Goal: Task Accomplishment & Management: Manage account settings

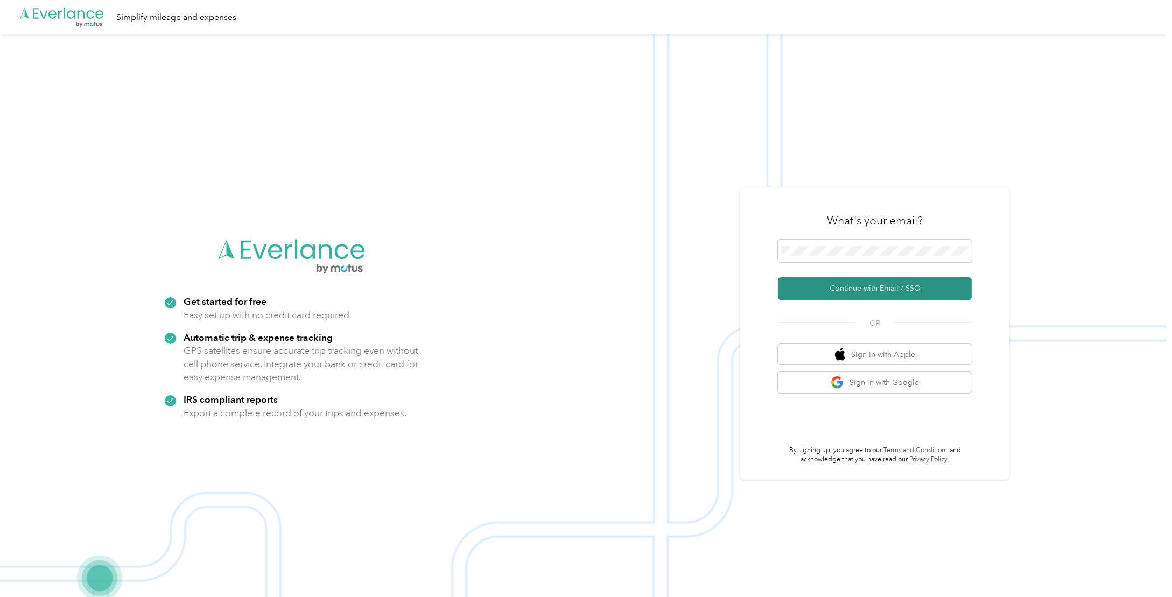
click at [840, 291] on button "Continue with Email / SSO" at bounding box center [875, 288] width 194 height 23
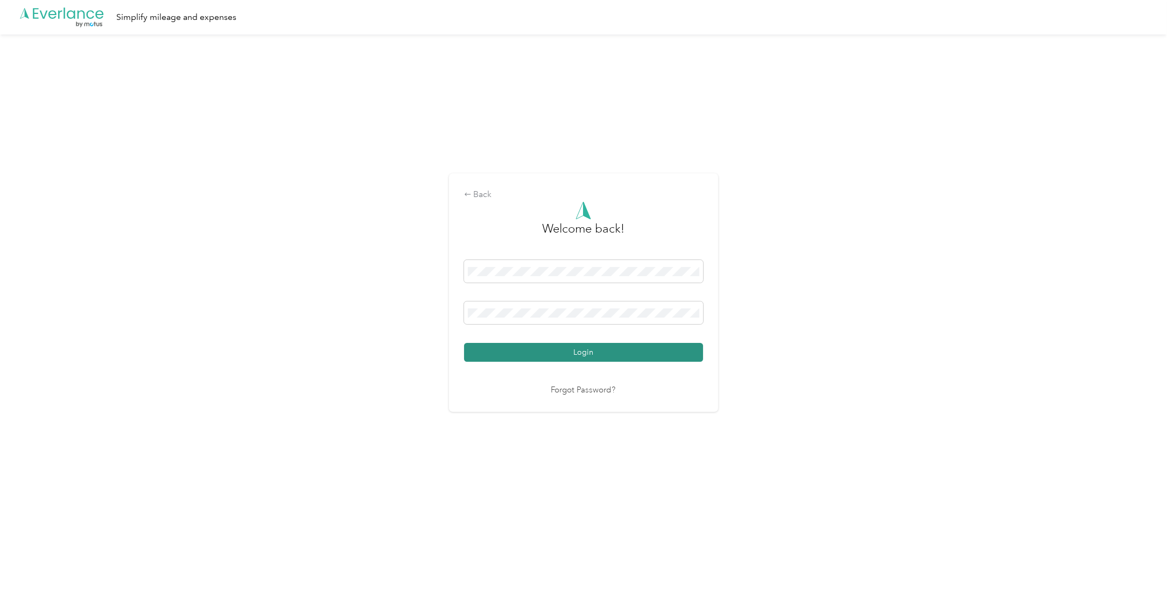
click at [638, 359] on button "Login" at bounding box center [583, 352] width 239 height 19
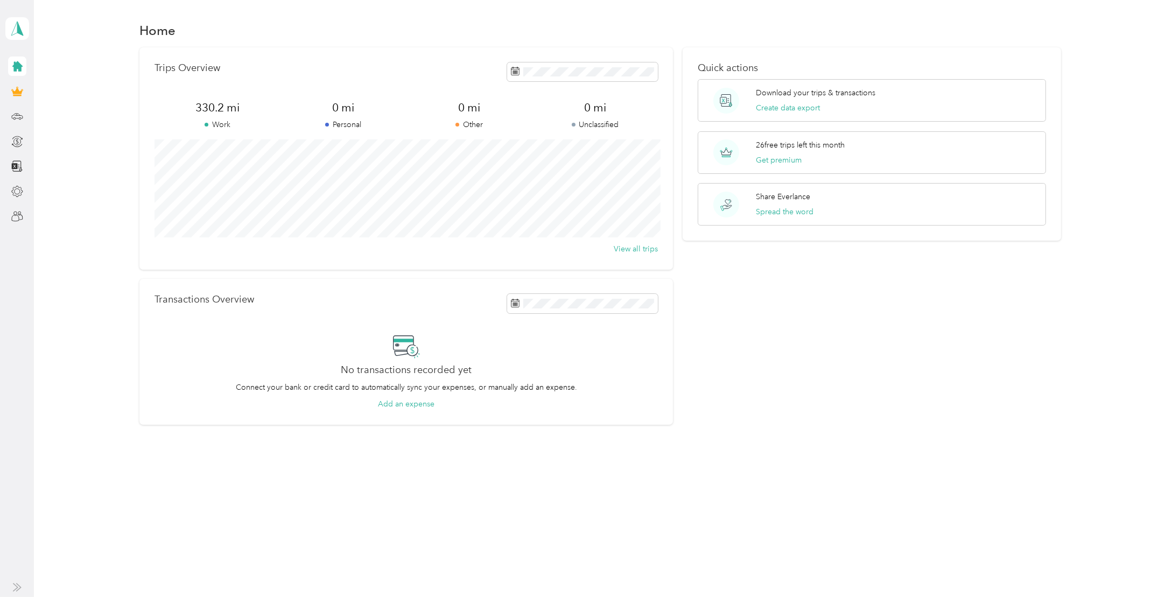
click at [6, 119] on div "[EMAIL_ADDRESS][DOMAIN_NAME] Personal dashboard" at bounding box center [17, 113] width 24 height 226
click at [11, 119] on icon at bounding box center [17, 116] width 12 height 12
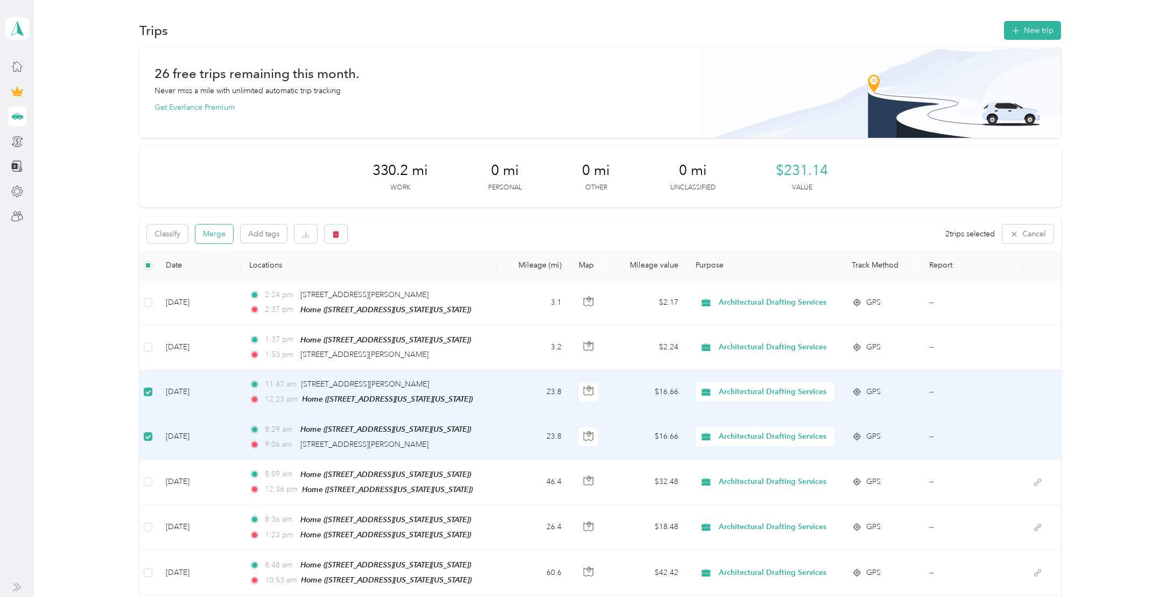
click at [218, 236] on button "Merge" at bounding box center [214, 233] width 38 height 19
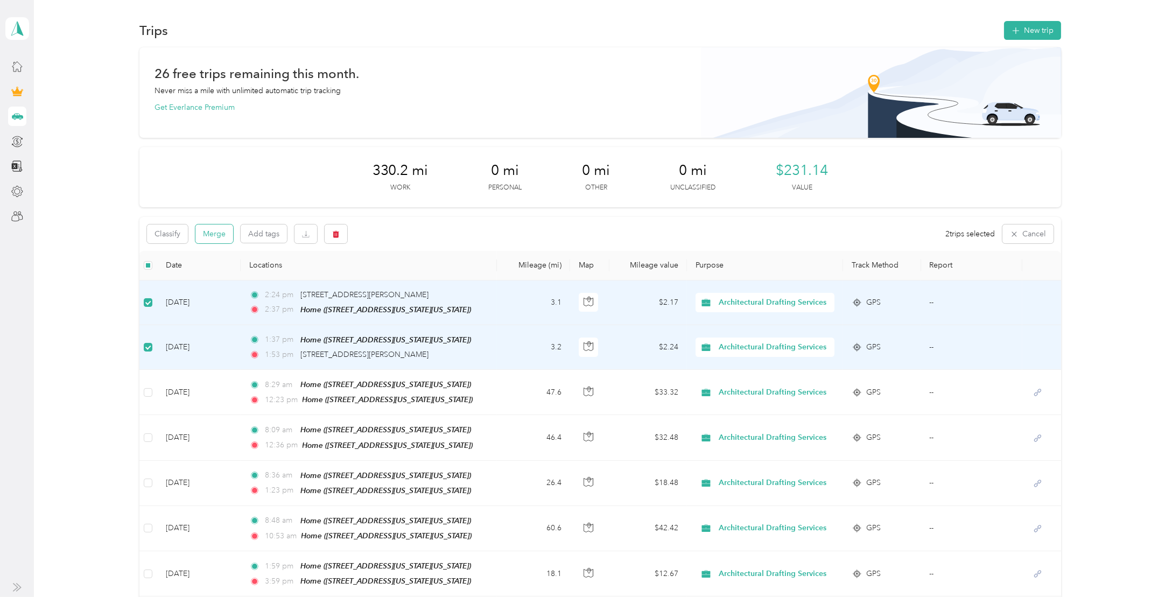
click at [202, 234] on button "Merge" at bounding box center [214, 233] width 38 height 19
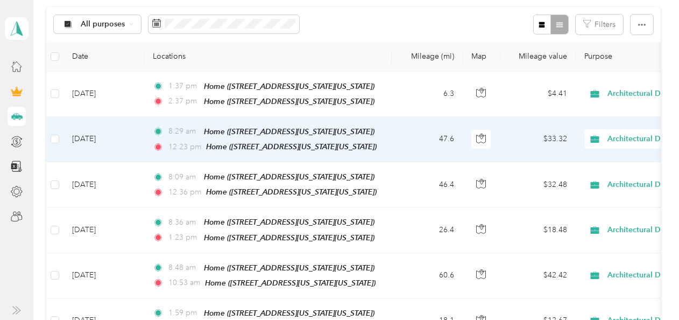
scroll to position [269, 0]
